Goal: Information Seeking & Learning: Find specific fact

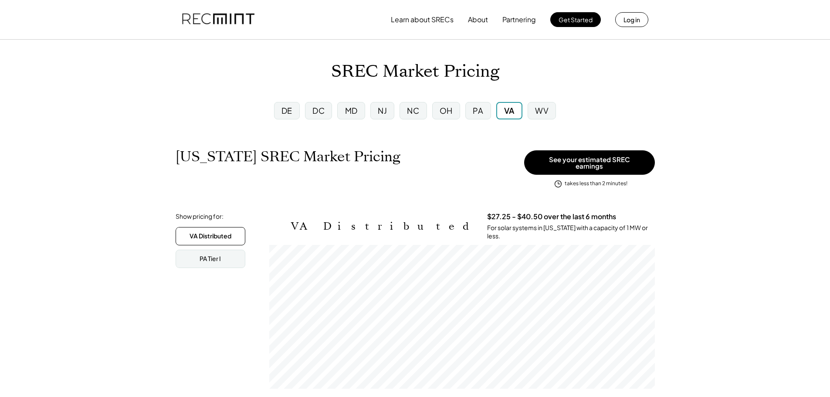
click at [383, 108] on div "NJ" at bounding box center [382, 110] width 9 height 11
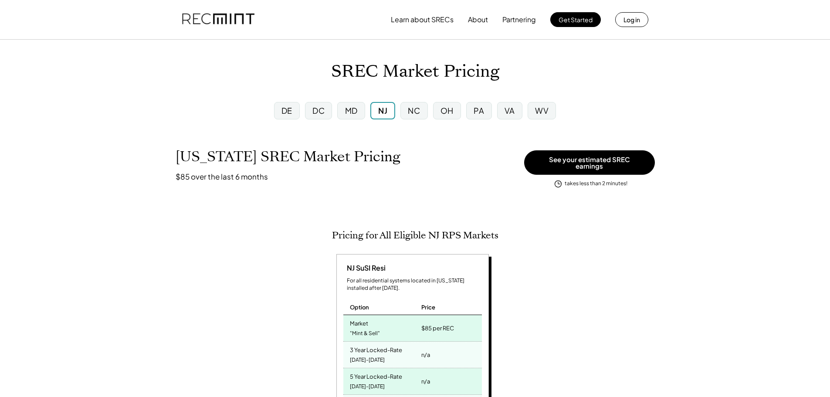
click at [354, 109] on div "MD" at bounding box center [351, 110] width 13 height 11
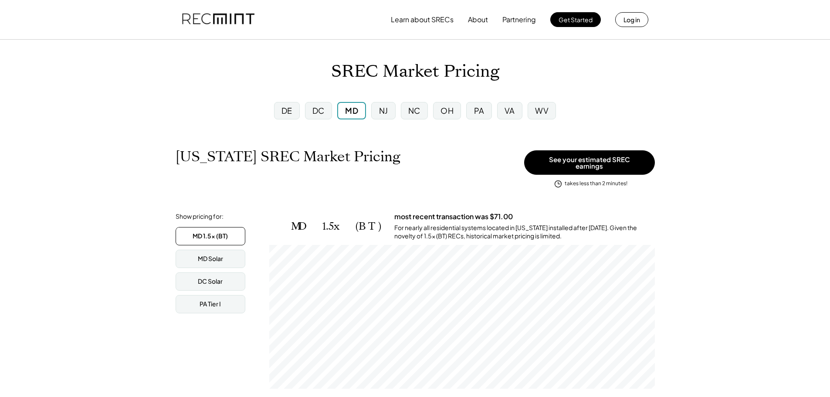
scroll to position [144, 386]
click at [321, 112] on div "DC" at bounding box center [318, 110] width 12 height 11
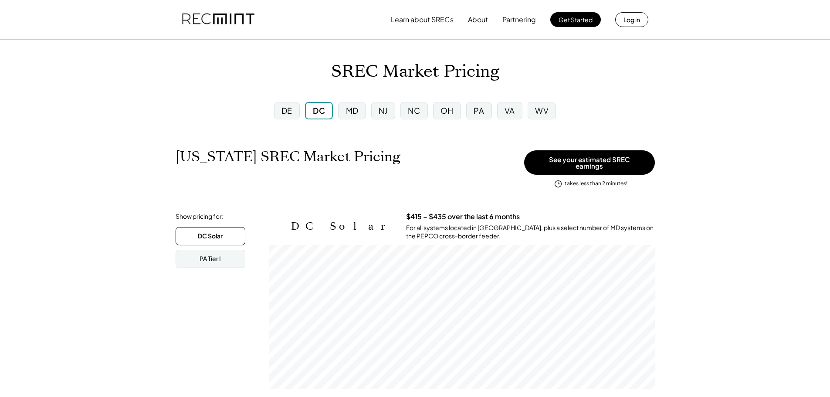
click at [417, 112] on div "NC" at bounding box center [414, 110] width 12 height 11
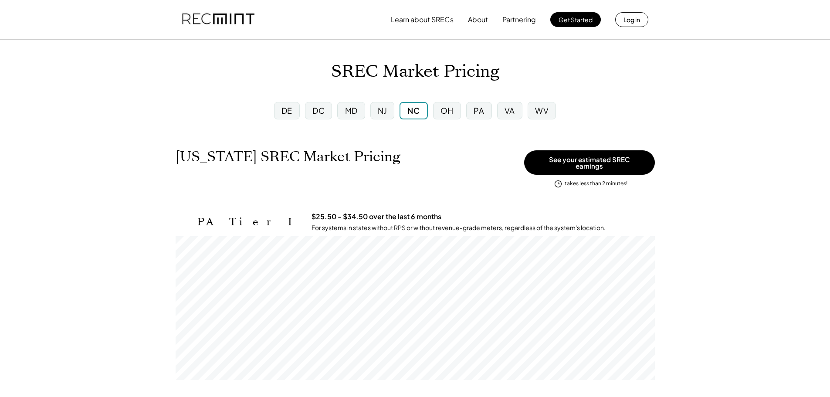
scroll to position [144, 479]
click at [448, 110] on div "OH" at bounding box center [446, 110] width 13 height 11
click at [416, 113] on div "NC" at bounding box center [413, 110] width 12 height 11
click at [443, 110] on div "OH" at bounding box center [446, 110] width 13 height 11
click at [476, 115] on div "PA" at bounding box center [479, 110] width 10 height 11
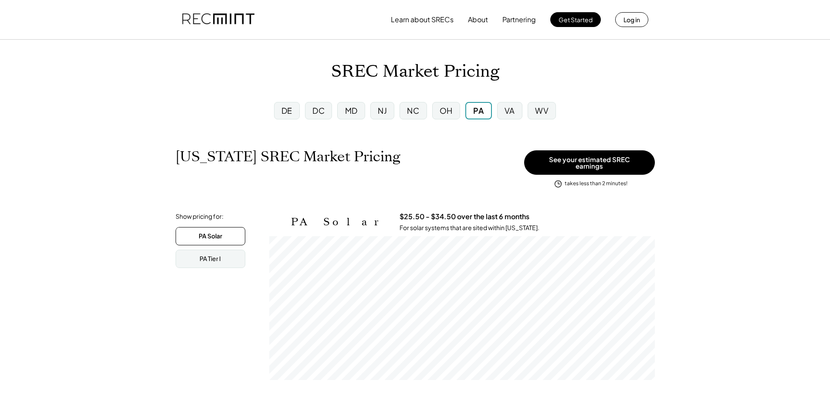
scroll to position [144, 386]
click at [223, 256] on div "PA Tier I" at bounding box center [211, 259] width 70 height 18
click at [212, 235] on div "PA Solar" at bounding box center [210, 236] width 23 height 9
click at [514, 111] on div "VA" at bounding box center [509, 110] width 10 height 11
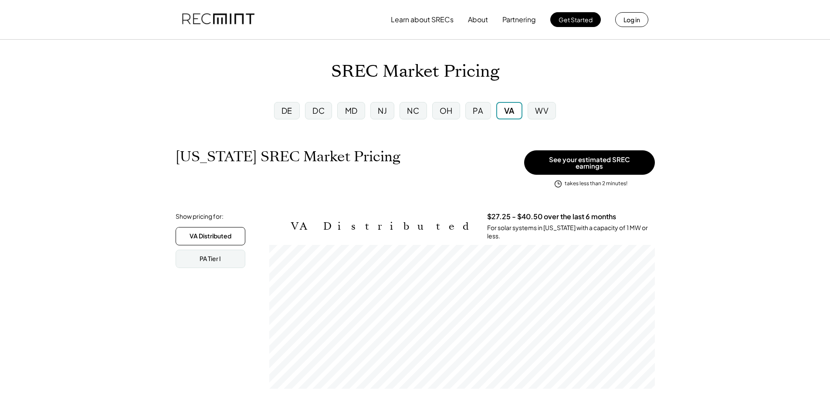
scroll to position [144, 386]
click at [538, 116] on div "WV" at bounding box center [542, 110] width 14 height 11
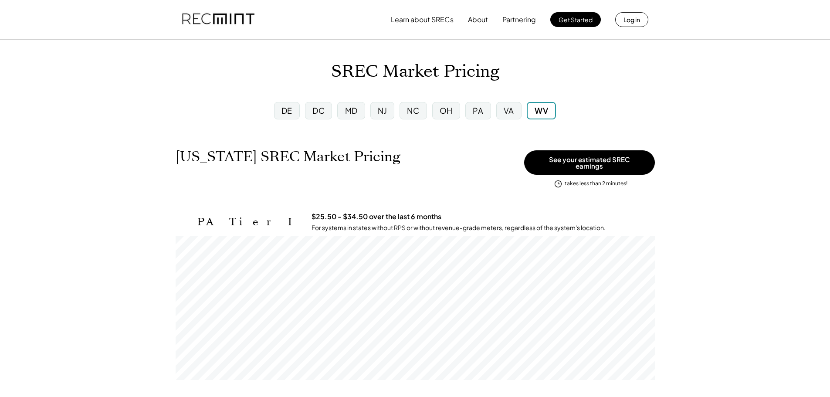
scroll to position [144, 479]
click at [293, 110] on div "DE" at bounding box center [287, 110] width 26 height 17
click at [308, 115] on div "DC" at bounding box center [319, 110] width 27 height 17
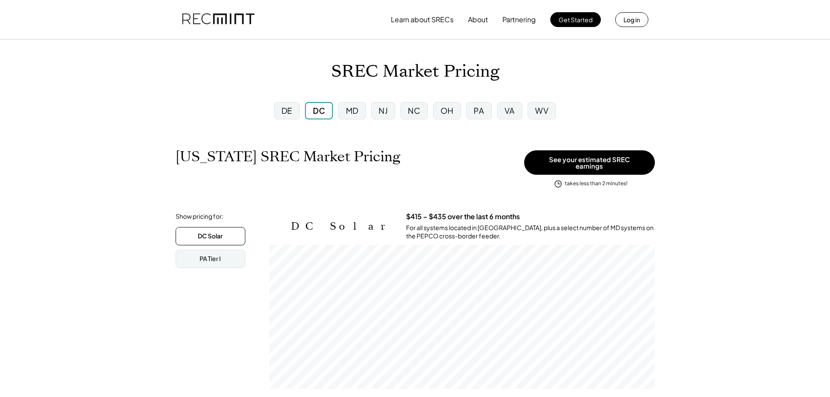
scroll to position [144, 386]
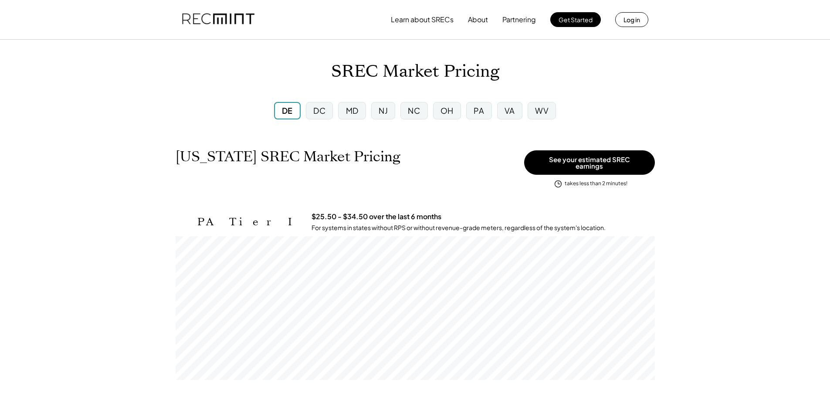
scroll to position [144, 479]
